Goal: Find specific page/section

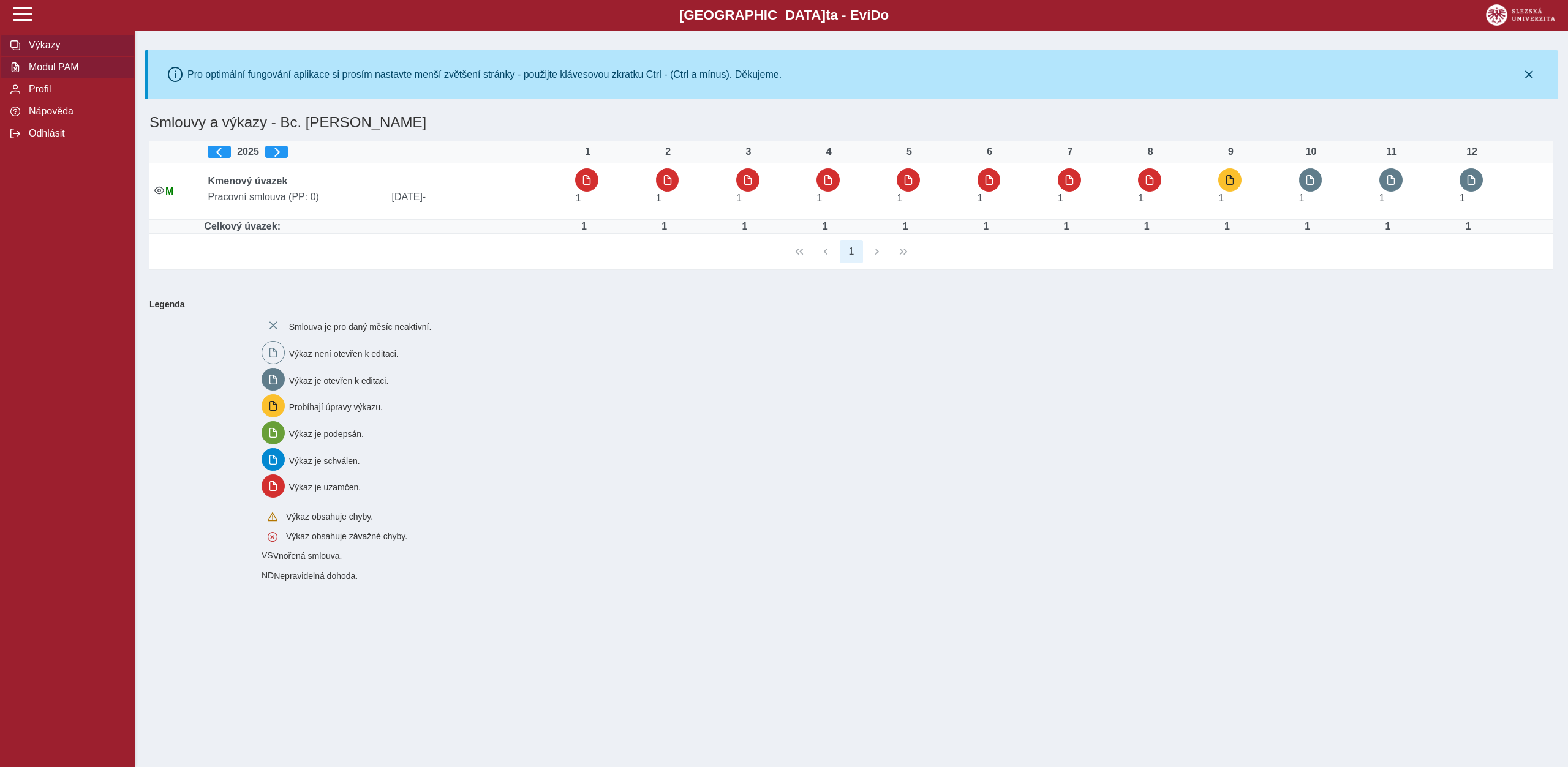
click at [72, 78] on button "Modul PAM" at bounding box center [67, 68] width 135 height 22
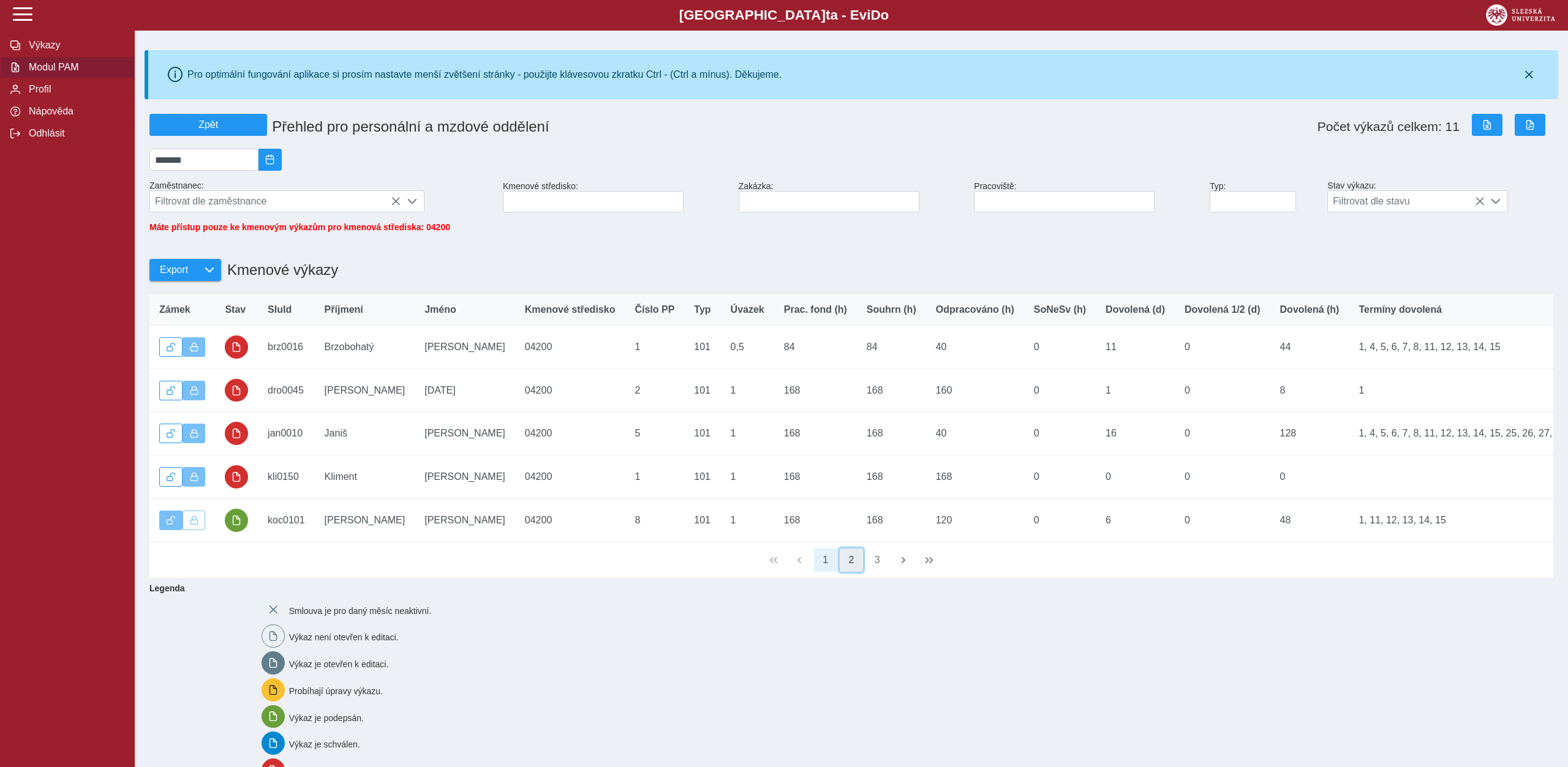
click at [857, 570] on button "2" at bounding box center [851, 560] width 23 height 23
click at [877, 565] on button "3" at bounding box center [877, 560] width 23 height 23
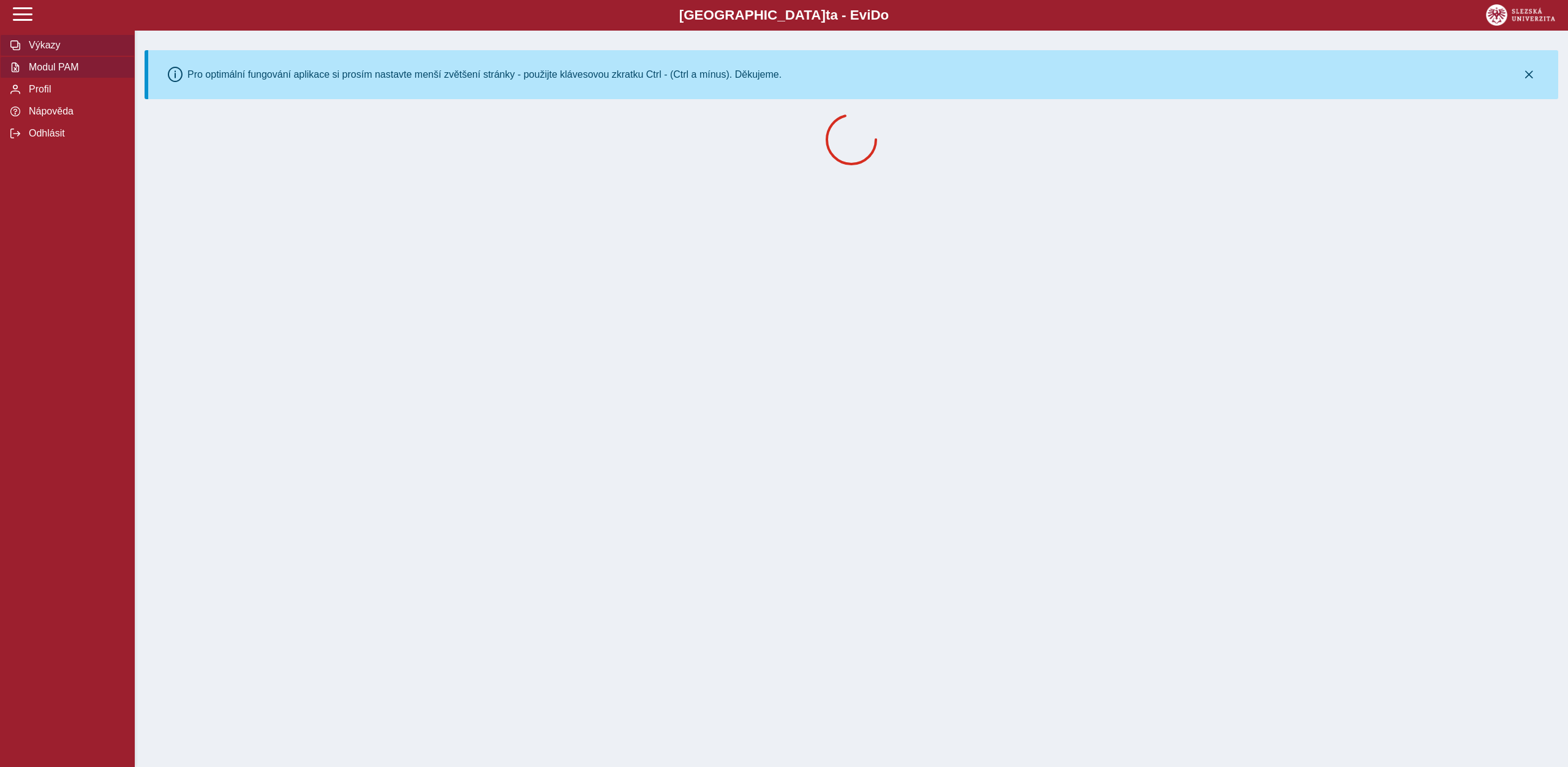
click at [54, 73] on span "Modul PAM" at bounding box center [74, 67] width 99 height 11
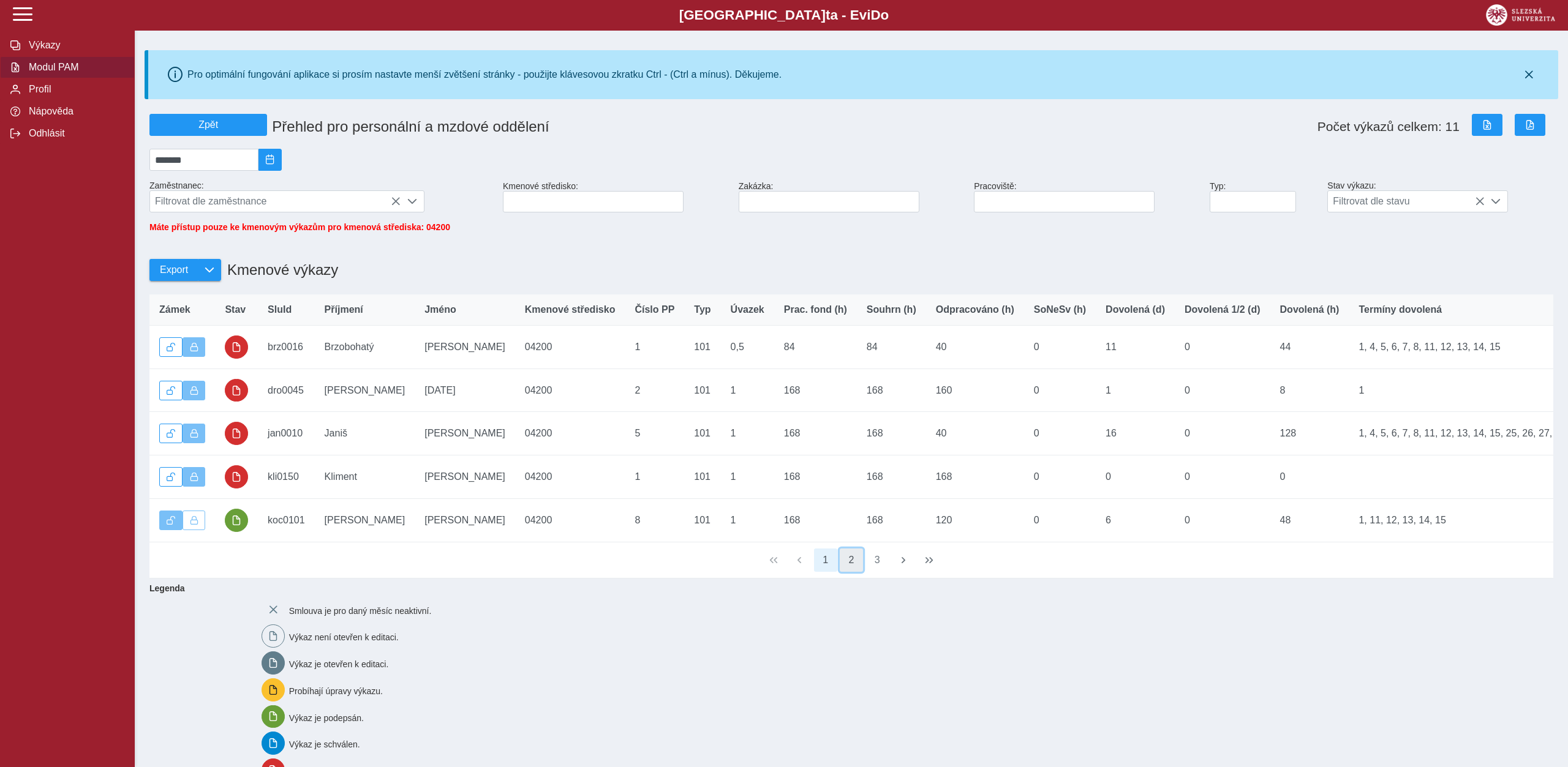
click at [848, 566] on button "2" at bounding box center [851, 560] width 23 height 23
click at [888, 571] on button "3" at bounding box center [877, 560] width 23 height 23
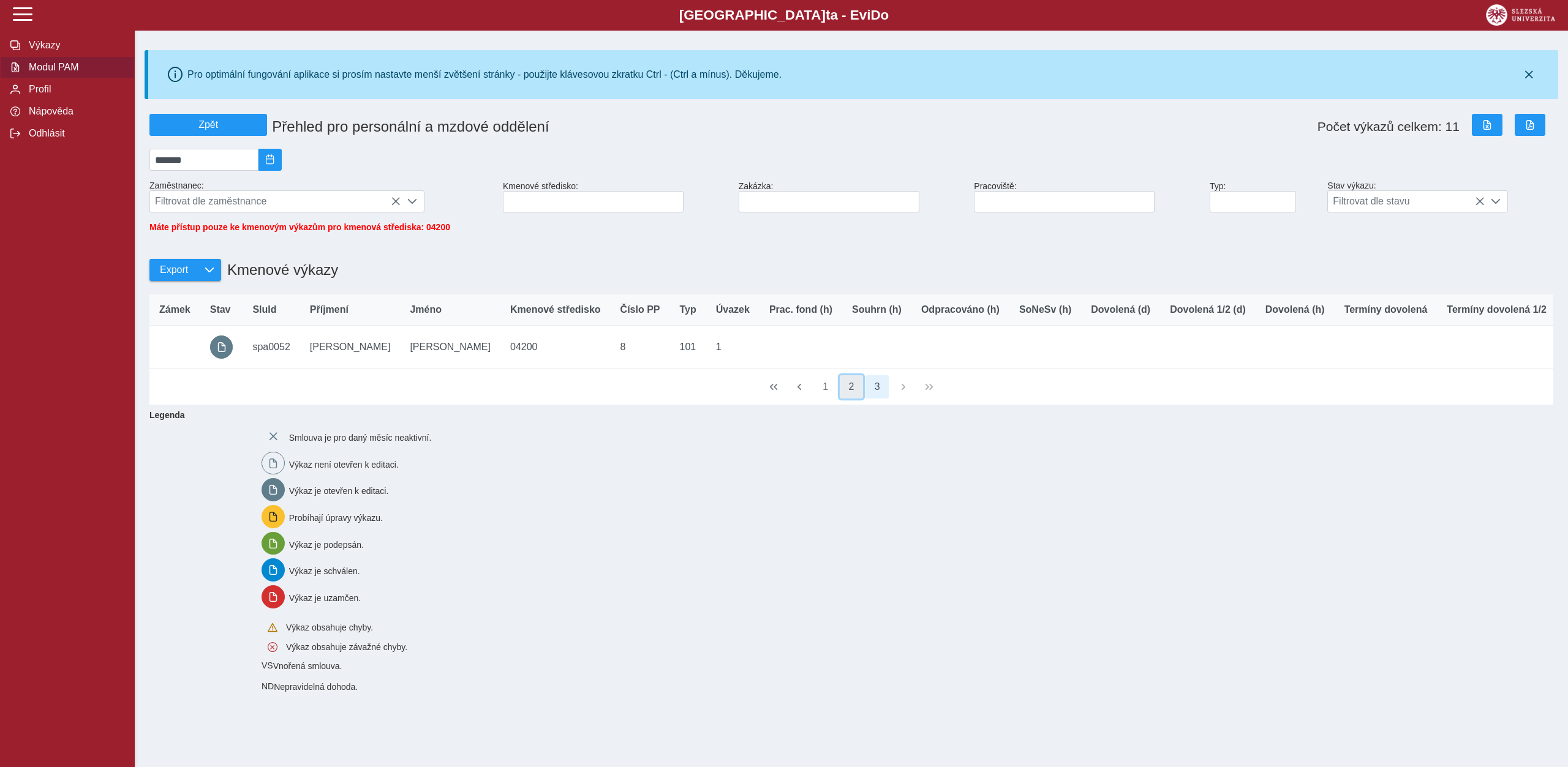
click at [851, 398] on button "2" at bounding box center [851, 386] width 23 height 23
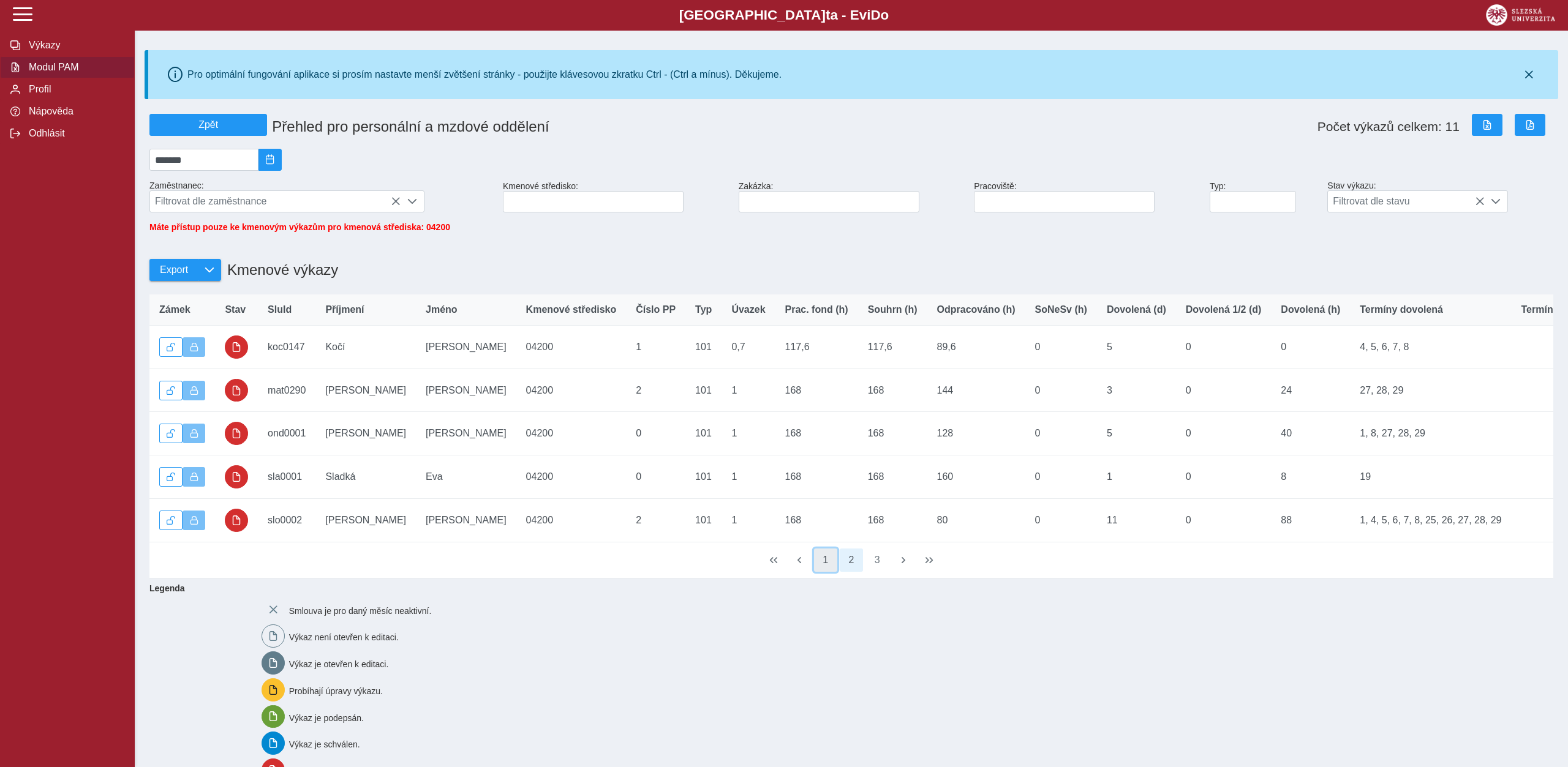
click at [831, 569] on button "1" at bounding box center [825, 560] width 23 height 23
